Goal: Complete application form

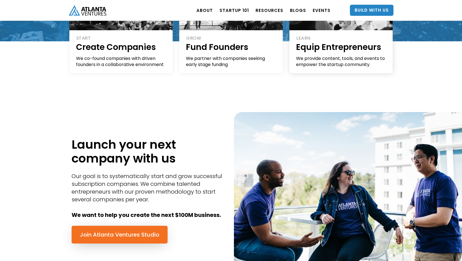
scroll to position [142, 0]
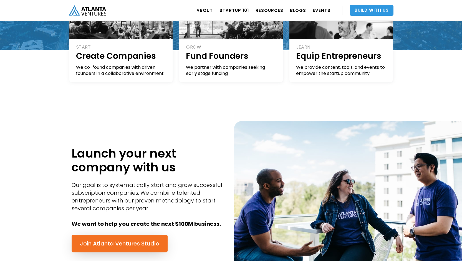
click at [365, 8] on link "Build With Us" at bounding box center [372, 10] width 44 height 11
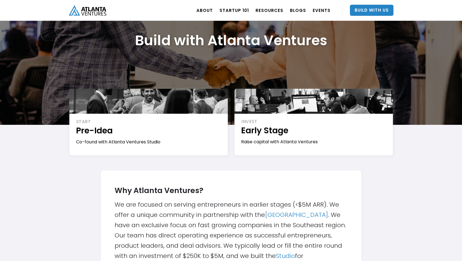
scroll to position [41, 0]
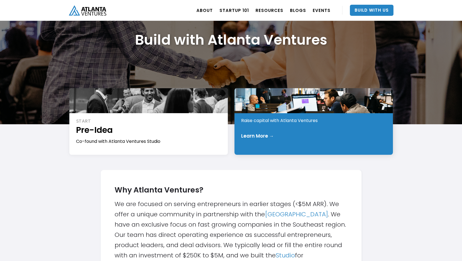
click at [294, 129] on div "INVEST Early Stage Raise capital with Atlanta Ventures Learn More →" at bounding box center [313, 121] width 158 height 67
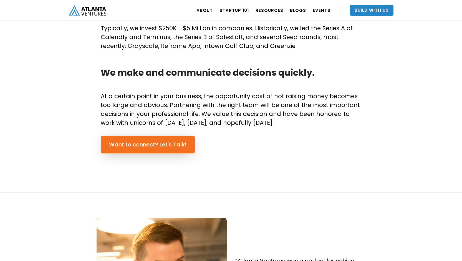
scroll to position [357, 0]
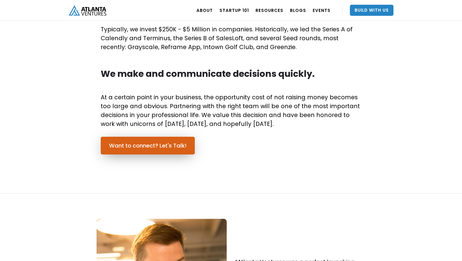
click at [182, 149] on link "Want to connect? Let's Talk!" at bounding box center [148, 146] width 94 height 18
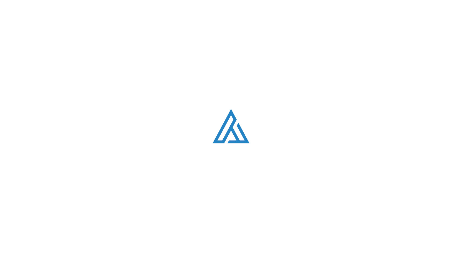
scroll to position [1574, 0]
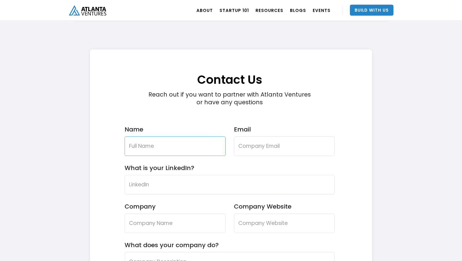
click at [182, 149] on input "Name" at bounding box center [174, 145] width 101 height 19
type input "Ernest"
type input "ernest@thedataexperts.us`"
click at [292, 190] on input "What is your LinkedIn?" at bounding box center [229, 184] width 210 height 19
click at [255, 196] on form "Contact Us Reach out if you want to partner with Atlanta Ventures or have any q…" at bounding box center [229, 238] width 210 height 367
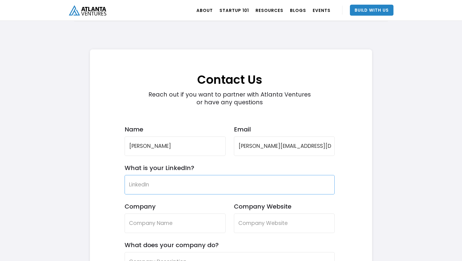
click at [255, 187] on input "What is your LinkedIn?" at bounding box center [229, 184] width 210 height 19
paste input "https://www.linkedin.com/in/ernestprovo3/"
type input "https://www.linkedin.com/in/ernestprovo3/"
click at [173, 236] on div "Company" at bounding box center [174, 222] width 101 height 39
click at [173, 228] on input "Company" at bounding box center [174, 222] width 101 height 19
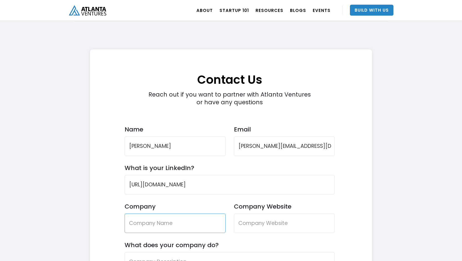
type input "E"
type input "Foodee"
click at [260, 226] on input "Company Website" at bounding box center [284, 222] width 101 height 19
type input "h"
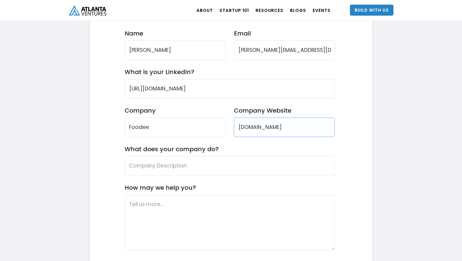
scroll to position [1670, 0]
type input "foodee.thedataexperts.us"
click at [262, 164] on input "What does your company do?" at bounding box center [229, 165] width 210 height 19
paste input "Foodee is an AI-powered nutrition intelligence platform that delivers personali…"
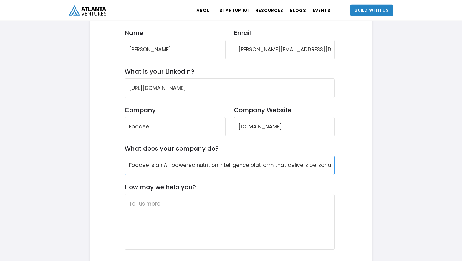
scroll to position [0, 980]
type input "Foodee is an AI-powered nutrition intelligence platform that delivers personali…"
click at [207, 199] on textarea "How may we help you?" at bounding box center [229, 221] width 210 height 55
click at [189, 201] on textarea "How may we help you?" at bounding box center [229, 221] width 210 height 55
paste textarea "Problem: 73% of people want personalized nutrition but only 12% receive it beca…"
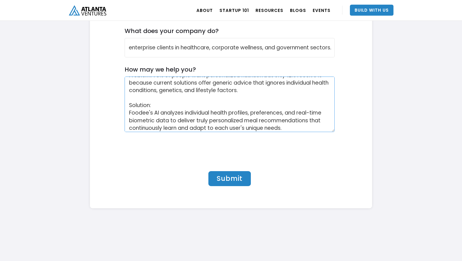
scroll to position [1793, 0]
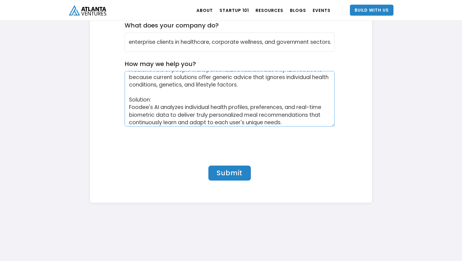
type textarea "Problem: 73% of people want personalized nutrition but only 12% receive it beca…"
click at [238, 172] on input "Submit" at bounding box center [229, 173] width 42 height 15
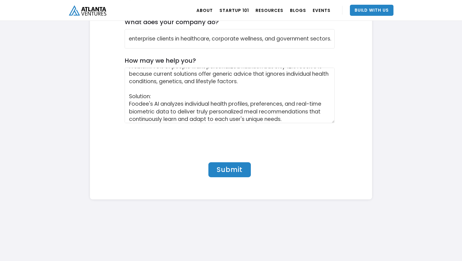
scroll to position [1806, 0]
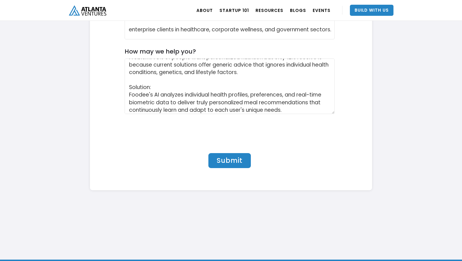
type input "ernest@thedataexperts.us"
click at [235, 156] on input "Submit" at bounding box center [229, 160] width 42 height 15
type input "Submit"
